Goal: Task Accomplishment & Management: Complete application form

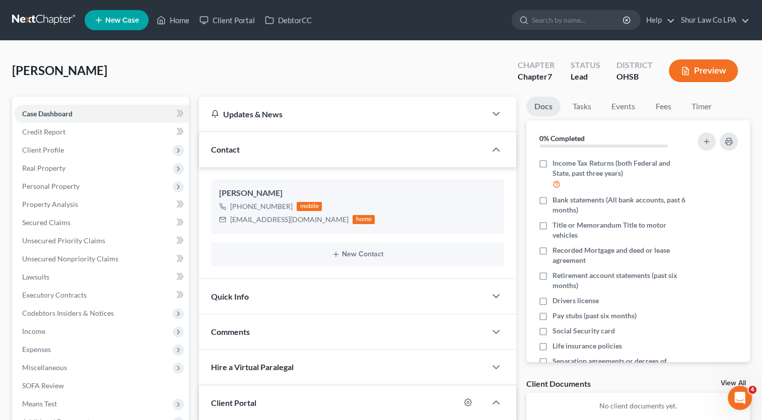
click at [137, 20] on span "New Case" at bounding box center [122, 21] width 34 height 8
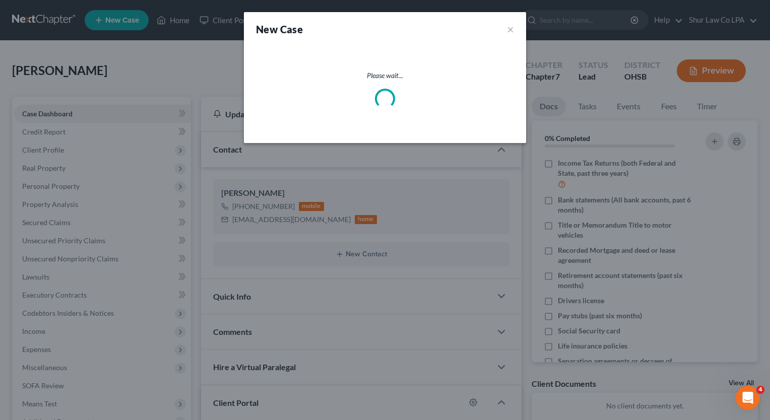
select select "62"
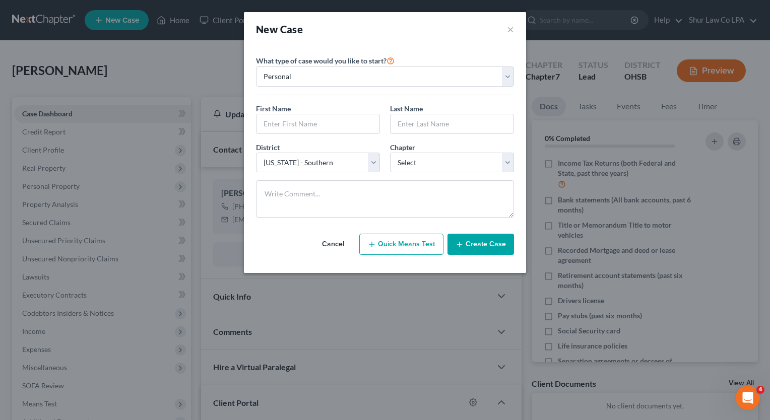
click at [337, 244] on button "Cancel" at bounding box center [333, 244] width 44 height 20
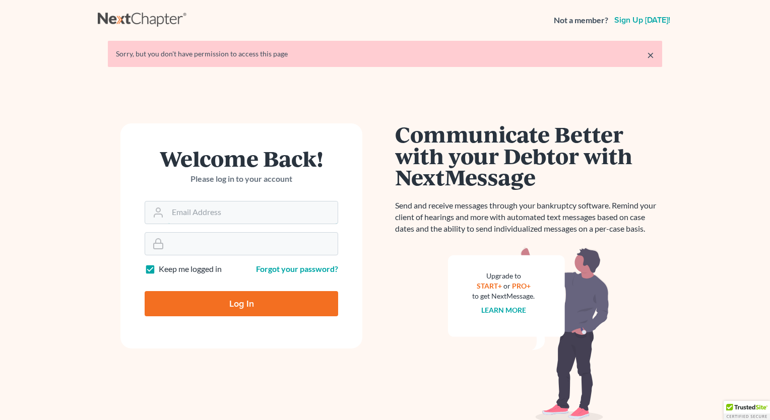
type input "[PERSON_NAME][EMAIL_ADDRESS][DOMAIN_NAME]"
click at [263, 301] on input "Log In" at bounding box center [241, 303] width 193 height 25
type input "Thinking..."
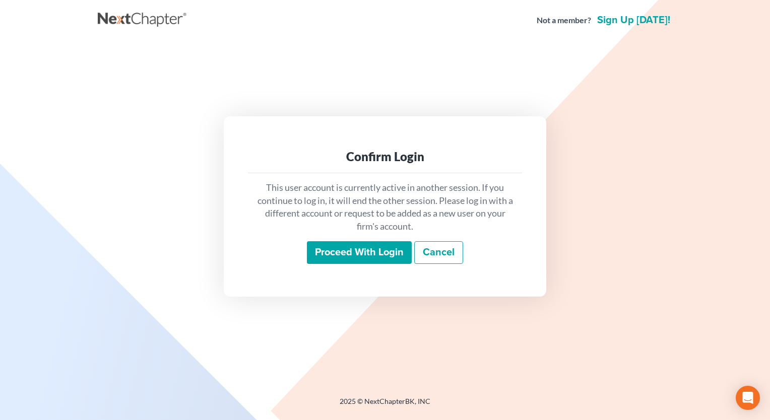
click at [365, 253] on input "Proceed with login" at bounding box center [359, 252] width 105 height 23
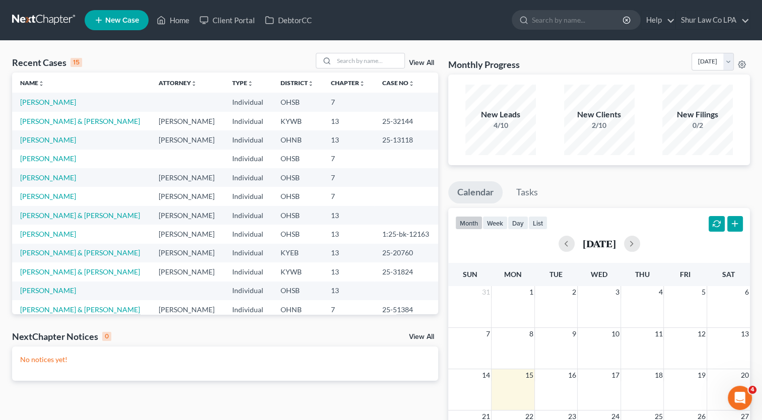
click at [131, 23] on span "New Case" at bounding box center [122, 21] width 34 height 8
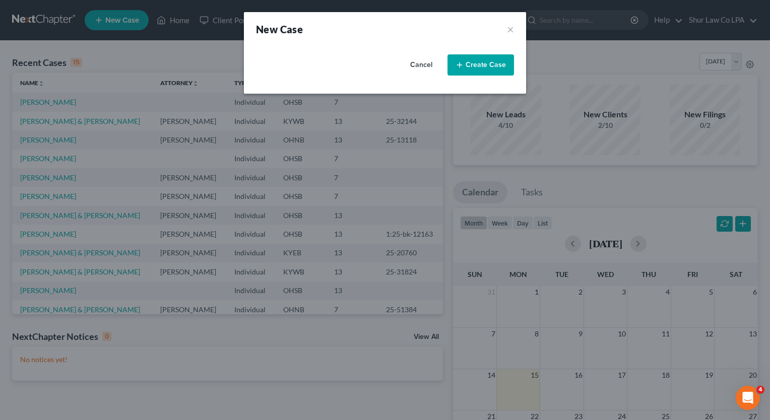
select select "62"
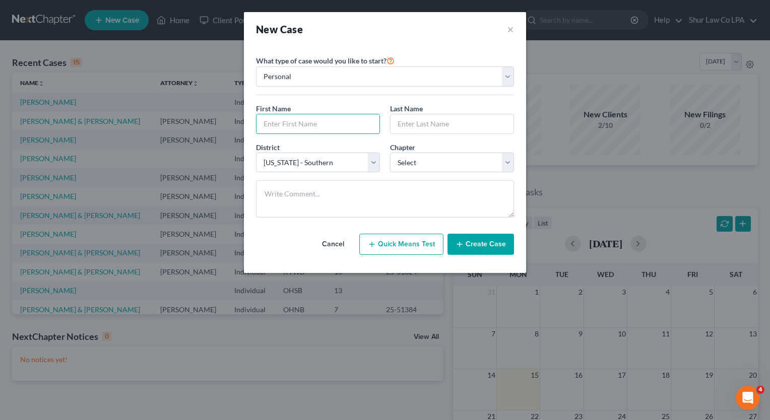
click at [348, 120] on input "text" at bounding box center [317, 123] width 123 height 19
type input "[PERSON_NAME]"
click at [348, 120] on input "[PERSON_NAME]" at bounding box center [317, 123] width 123 height 19
click at [335, 128] on input "[PERSON_NAME]" at bounding box center [317, 123] width 123 height 19
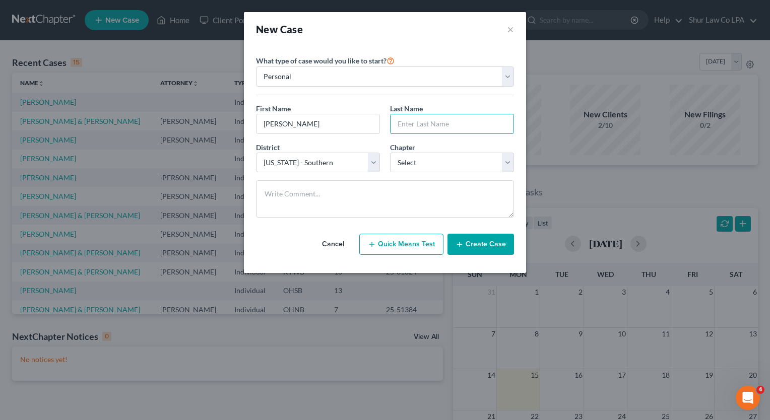
click at [432, 124] on input "text" at bounding box center [451, 123] width 123 height 19
type input "[PERSON_NAME]"
click at [427, 161] on select "Select 7 11 12 13" at bounding box center [452, 163] width 124 height 20
select select "0"
click at [390, 153] on select "Select 7 11 12 13" at bounding box center [452, 163] width 124 height 20
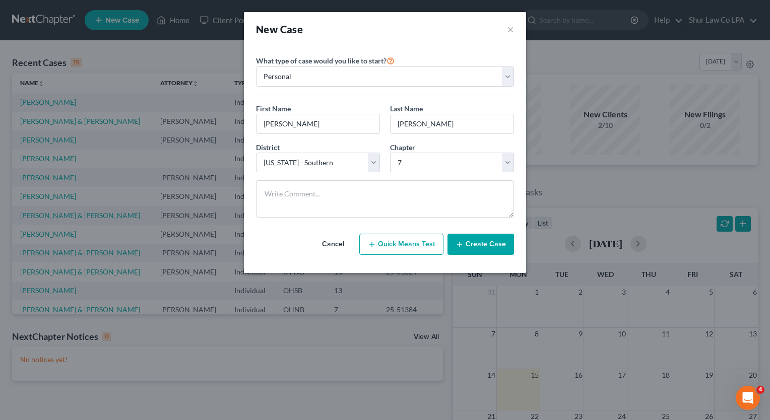
click at [473, 243] on button "Create Case" at bounding box center [480, 244] width 66 height 21
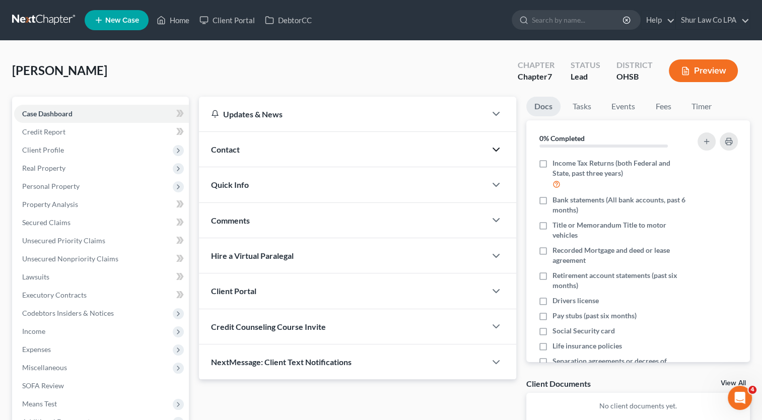
click at [493, 151] on icon "button" at bounding box center [496, 150] width 12 height 12
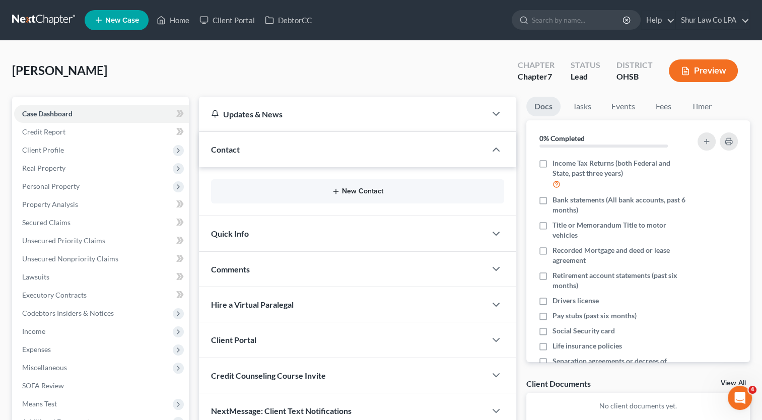
click at [351, 188] on button "New Contact" at bounding box center [357, 191] width 277 height 8
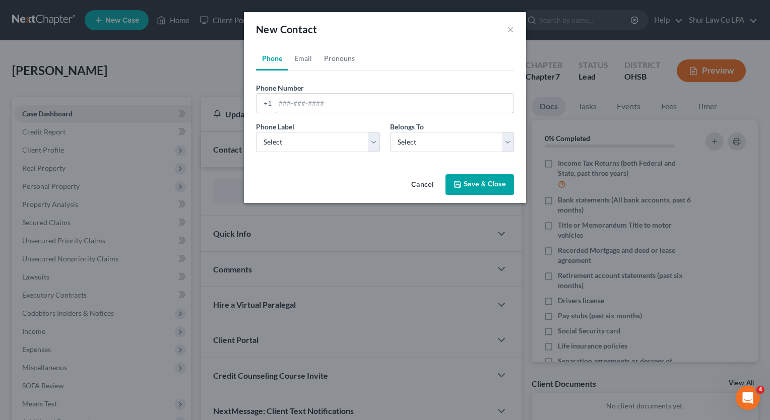
click at [309, 108] on input "tel" at bounding box center [394, 103] width 238 height 19
paste input "[PHONE_NUMBER]"
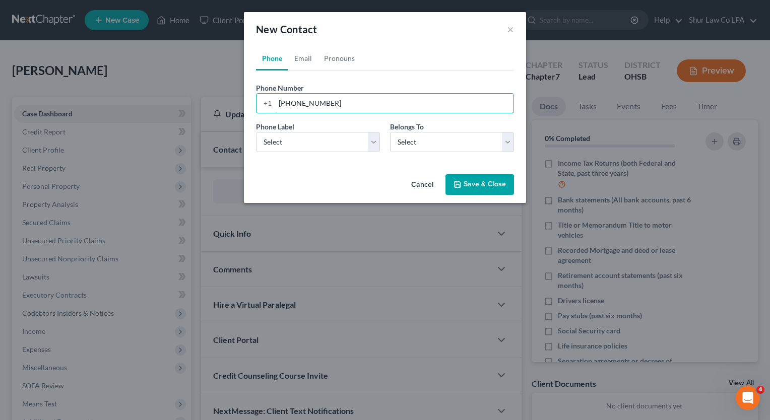
type input "[PHONE_NUMBER]"
click at [373, 140] on select "Select Mobile Home Work Other" at bounding box center [318, 142] width 124 height 20
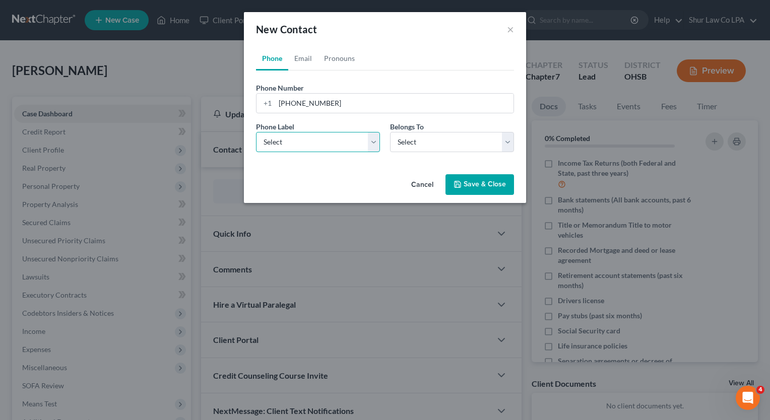
select select "0"
click at [256, 132] on select "Select Mobile Home Work Other" at bounding box center [318, 142] width 124 height 20
click at [429, 146] on select "Select Client Other" at bounding box center [452, 142] width 124 height 20
select select "0"
click at [390, 132] on select "Select Client Other" at bounding box center [452, 142] width 124 height 20
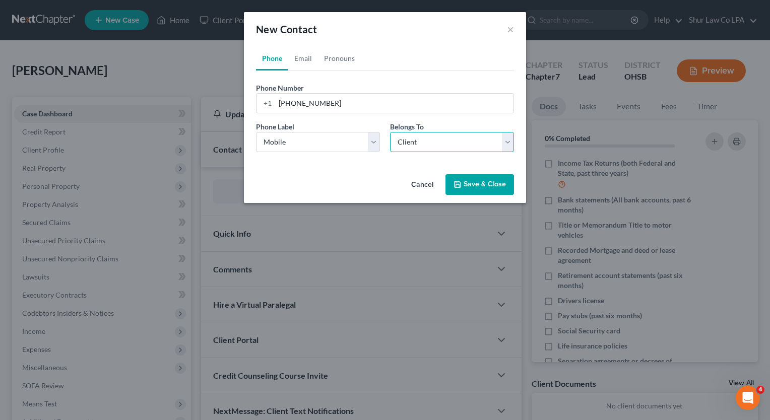
select select "0"
click at [300, 59] on link "Email" at bounding box center [303, 58] width 30 height 24
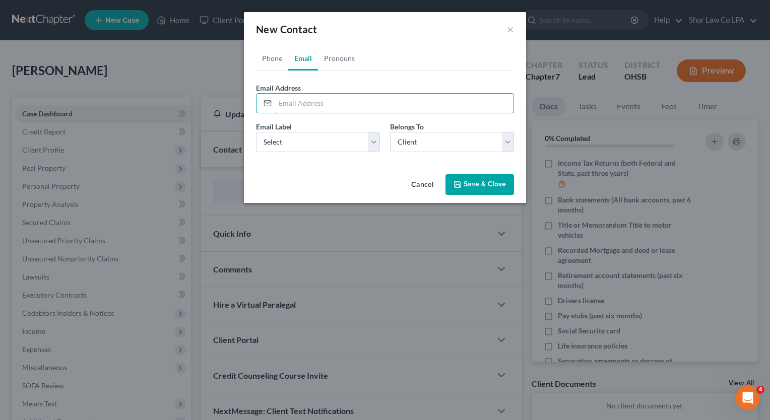
click at [333, 101] on input "email" at bounding box center [394, 103] width 238 height 19
paste input "[EMAIL_ADDRESS][DOMAIN_NAME]"
type input "[EMAIL_ADDRESS][DOMAIN_NAME]"
click at [376, 187] on div "Cancel Save & Close" at bounding box center [385, 186] width 282 height 33
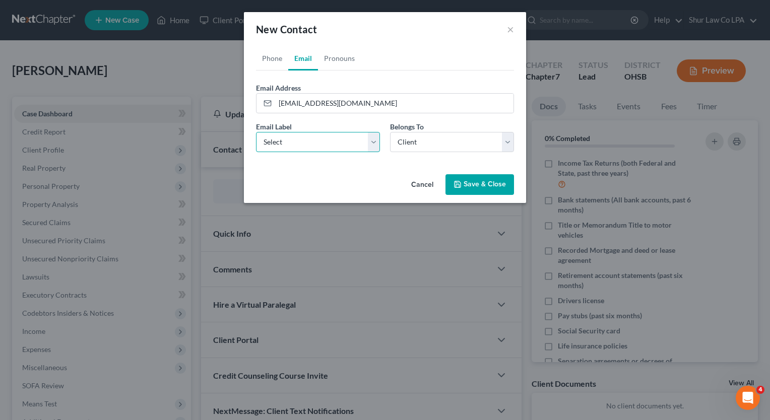
click at [376, 142] on select "Select Home Work Other" at bounding box center [318, 142] width 124 height 20
select select "0"
click at [256, 132] on select "Select Home Work Other" at bounding box center [318, 142] width 124 height 20
click at [409, 139] on select "Select Client Other" at bounding box center [452, 142] width 124 height 20
click at [390, 132] on select "Select Client Other" at bounding box center [452, 142] width 124 height 20
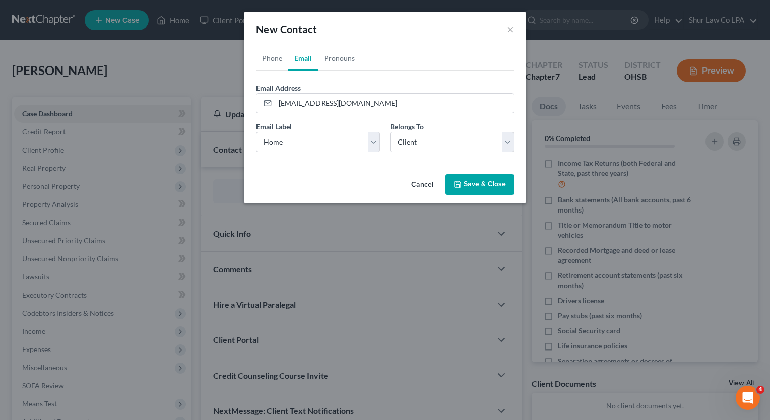
click at [458, 186] on icon "button" at bounding box center [457, 184] width 8 height 8
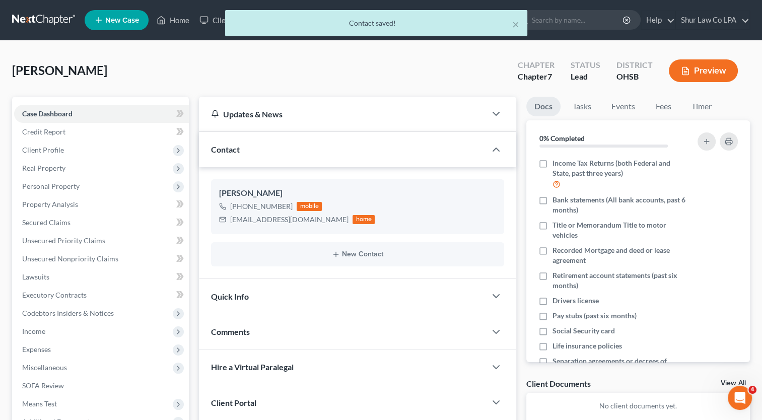
scroll to position [114, 0]
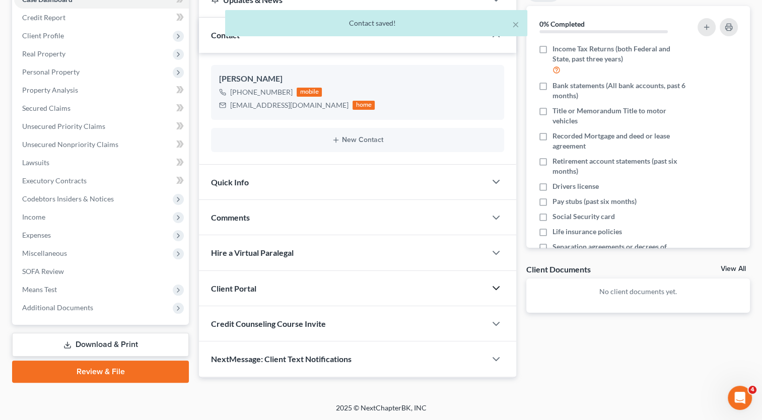
click at [496, 289] on icon "button" at bounding box center [496, 288] width 12 height 12
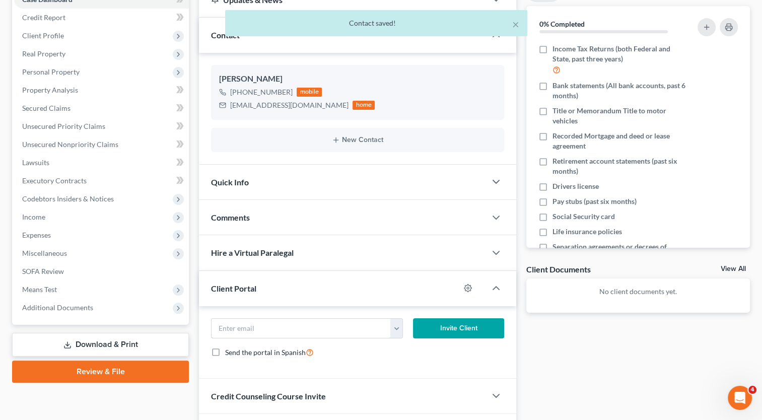
click at [350, 327] on input "email" at bounding box center [301, 328] width 179 height 19
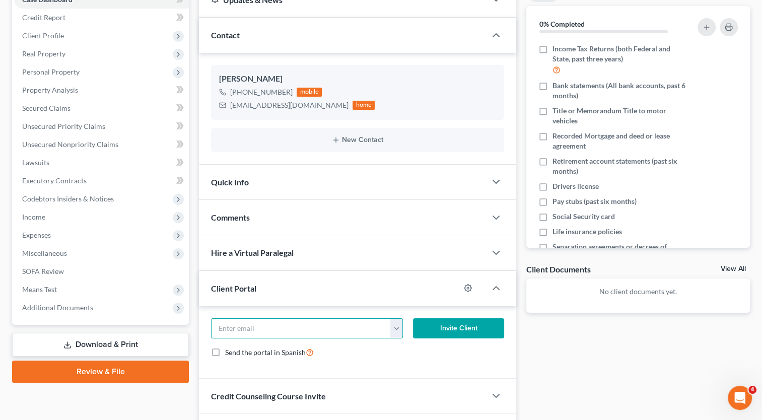
paste input "[EMAIL_ADDRESS][DOMAIN_NAME]"
type input "[EMAIL_ADDRESS][DOMAIN_NAME]"
click at [463, 323] on button "Invite Client" at bounding box center [458, 328] width 91 height 20
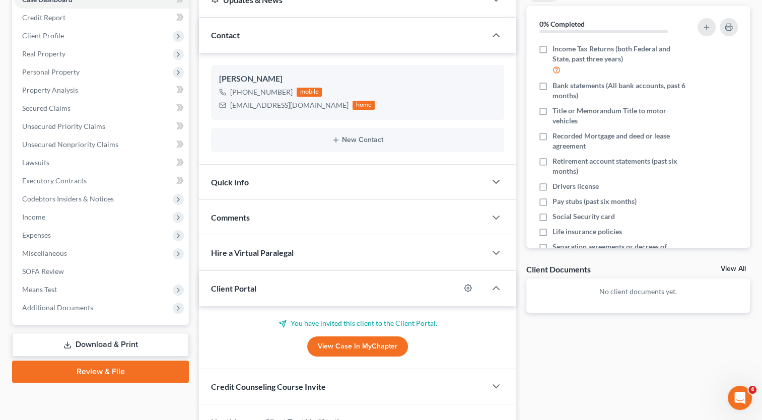
scroll to position [171, 0]
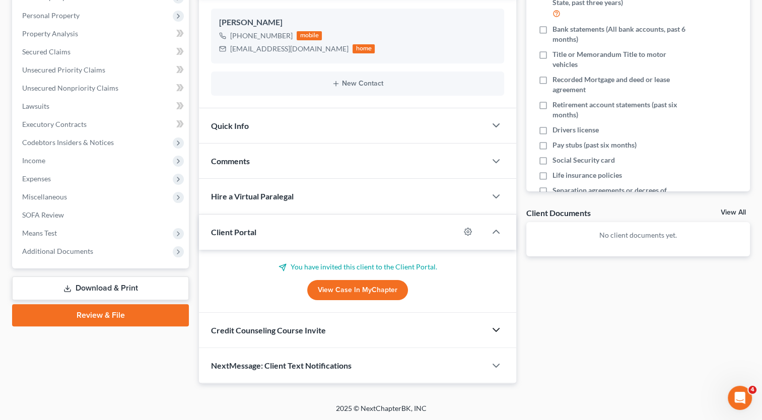
click at [494, 328] on polyline "button" at bounding box center [496, 329] width 6 height 3
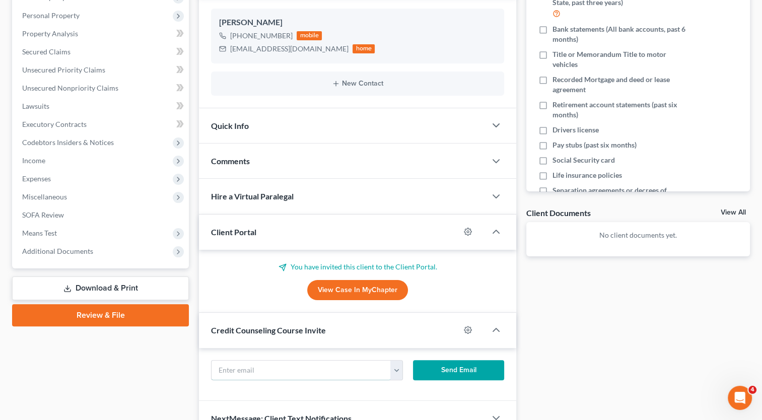
click at [368, 366] on input "text" at bounding box center [301, 370] width 179 height 19
paste input "[EMAIL_ADDRESS][DOMAIN_NAME]"
type input "[EMAIL_ADDRESS][DOMAIN_NAME]"
click at [462, 364] on button "Send Email" at bounding box center [458, 370] width 91 height 20
